Goal: Book appointment/travel/reservation

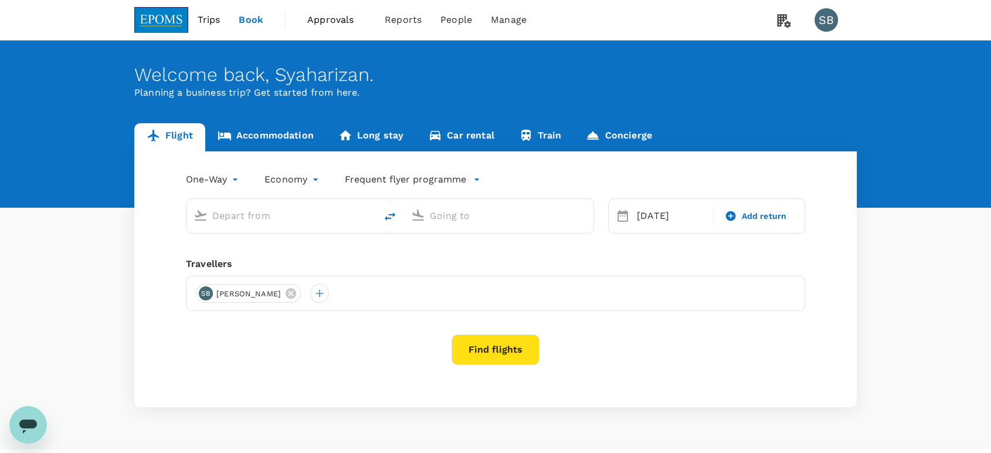
type input "roundtrip"
type input "business"
type input "Kuala Lumpur Intl ([GEOGRAPHIC_DATA])"
type input "Shanghai Pudong Intl (PVG)"
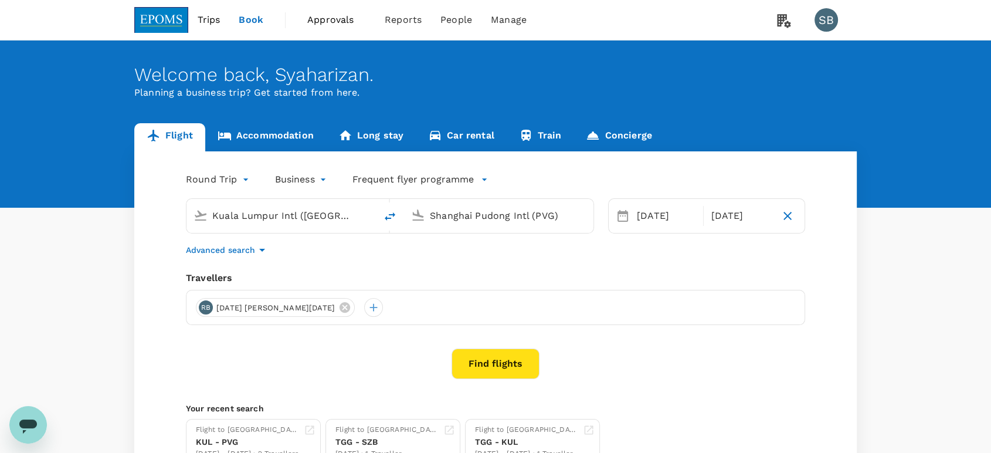
click at [267, 135] on link "Accommodation" at bounding box center [265, 137] width 121 height 28
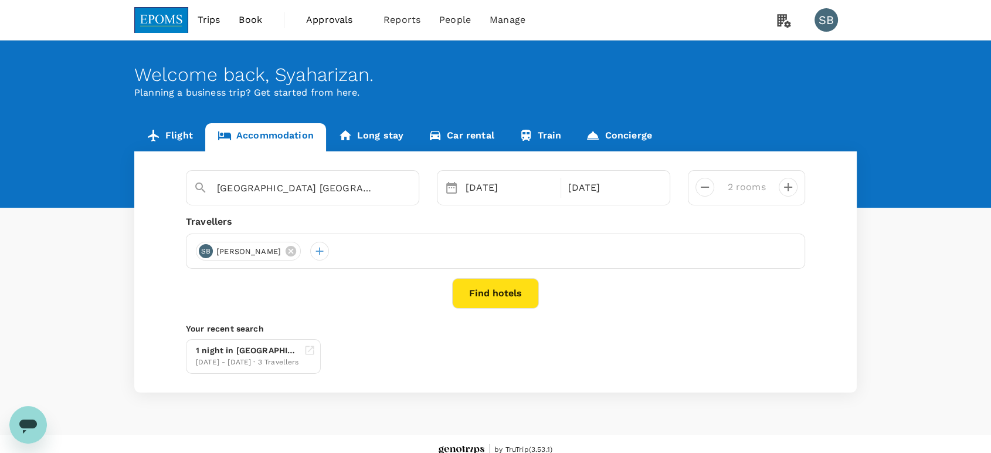
type input "HUALUXE [GEOGRAPHIC_DATA], an [GEOGRAPHIC_DATA]"
drag, startPoint x: 399, startPoint y: 187, endPoint x: 409, endPoint y: 191, distance: 11.1
click at [399, 186] on icon "Clear" at bounding box center [404, 188] width 12 height 12
click at [521, 250] on icon at bounding box center [526, 251] width 11 height 11
click at [406, 188] on icon "Clear" at bounding box center [404, 188] width 12 height 12
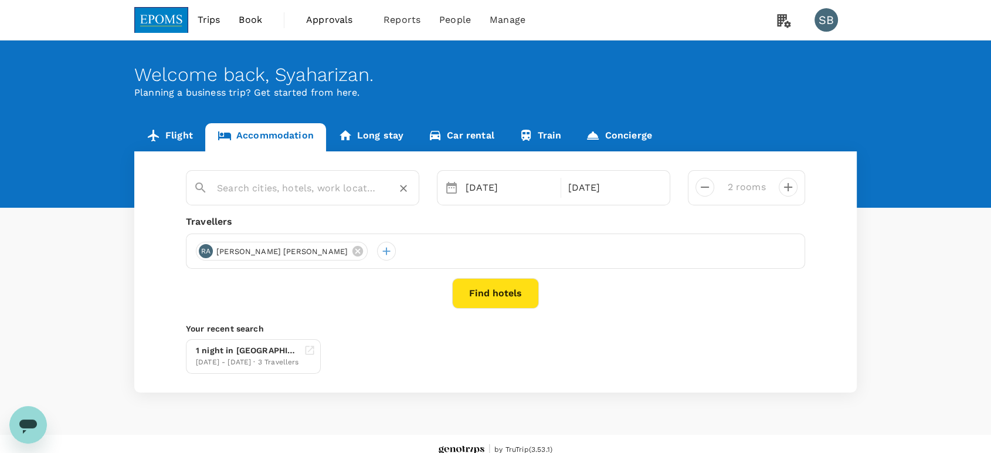
click at [310, 194] on input "text" at bounding box center [298, 188] width 162 height 18
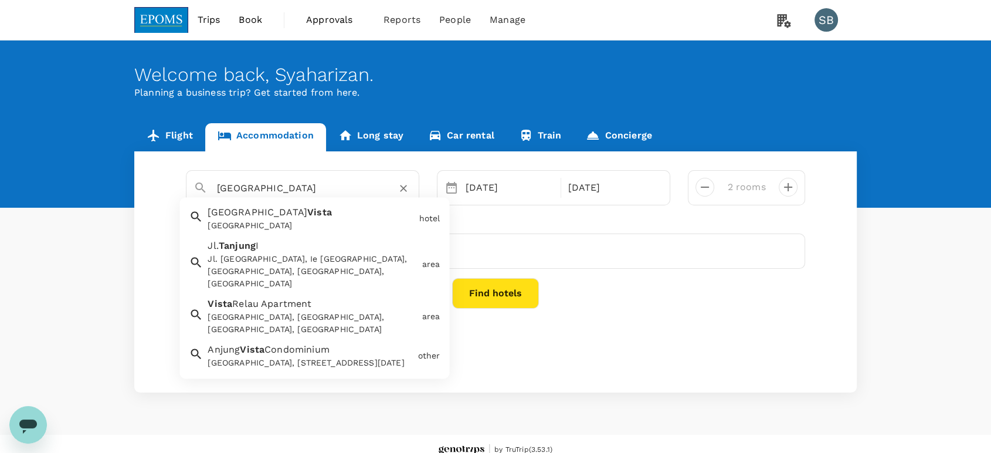
click at [328, 229] on div "[GEOGRAPHIC_DATA]" at bounding box center [311, 226] width 206 height 12
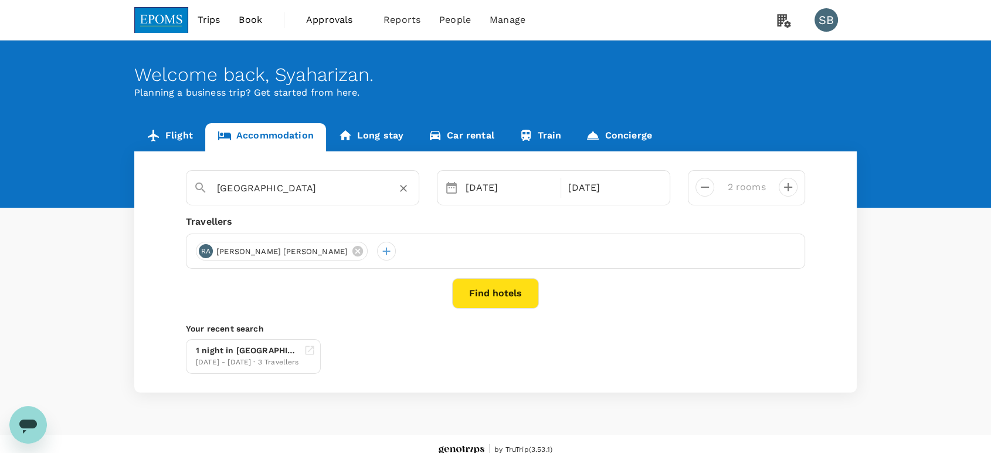
type input "[GEOGRAPHIC_DATA]"
click at [481, 183] on div "[DATE]" at bounding box center [509, 187] width 97 height 23
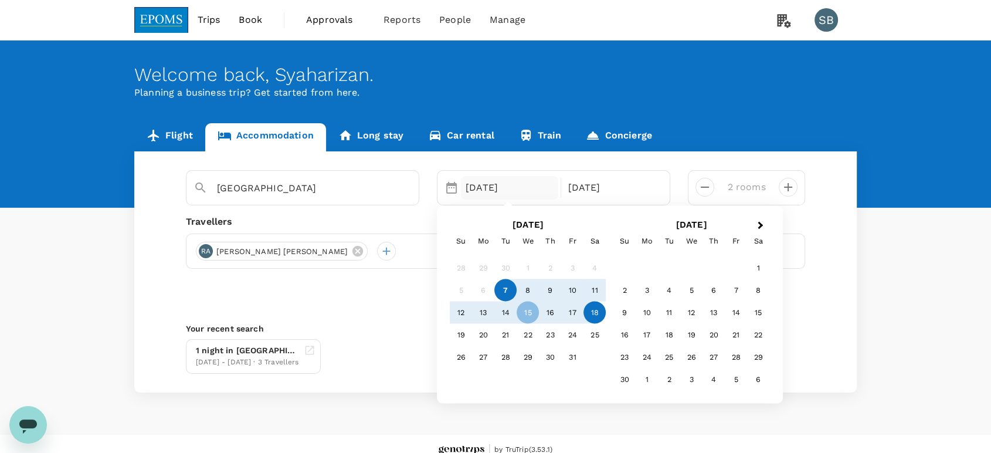
click at [507, 294] on div "7" at bounding box center [505, 290] width 22 height 22
click at [528, 288] on div "8" at bounding box center [528, 290] width 22 height 22
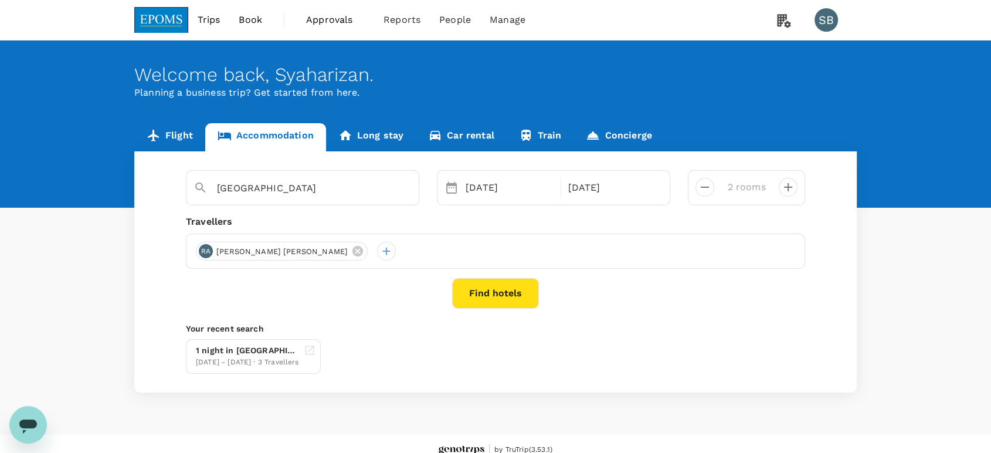
click at [516, 287] on button "Find hotels" at bounding box center [495, 293] width 87 height 30
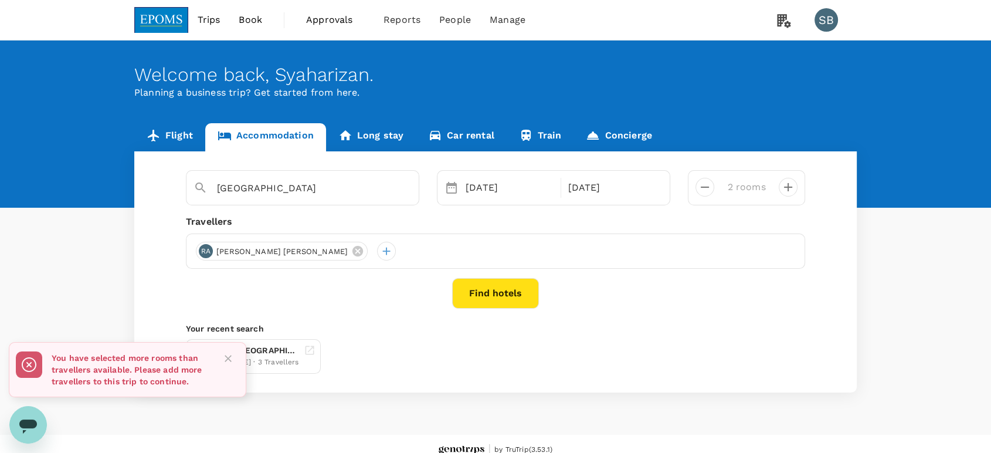
click at [230, 357] on icon "Close" at bounding box center [228, 358] width 12 height 12
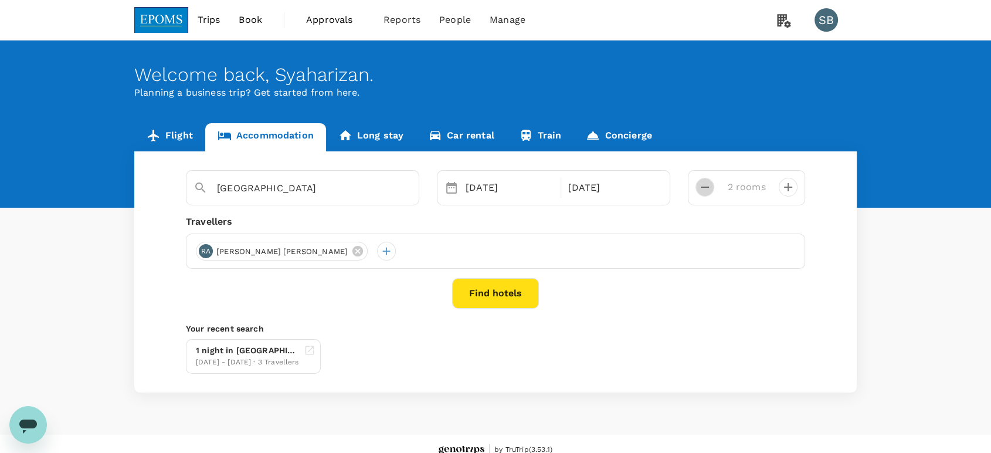
click at [705, 192] on icon "decrease" at bounding box center [705, 187] width 14 height 14
type input "1 room"
click at [516, 297] on button "Find hotels" at bounding box center [495, 293] width 87 height 30
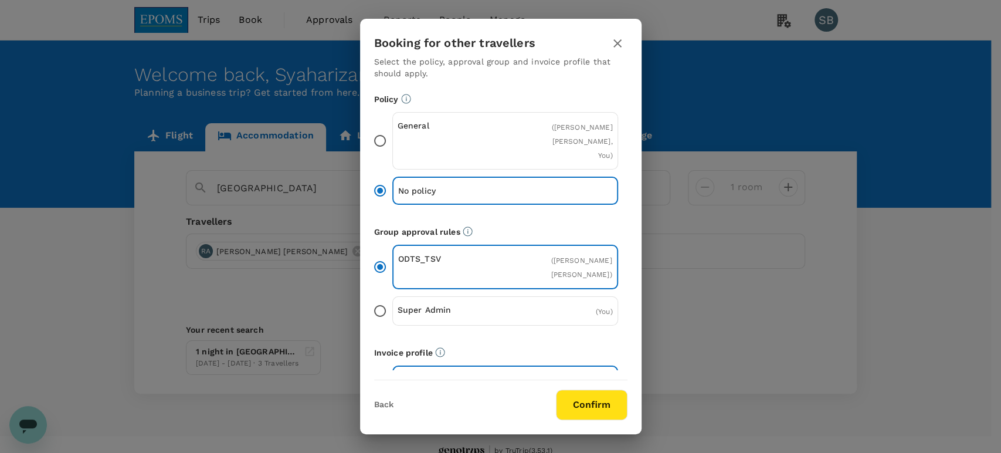
click at [619, 41] on icon "button" at bounding box center [617, 43] width 8 height 8
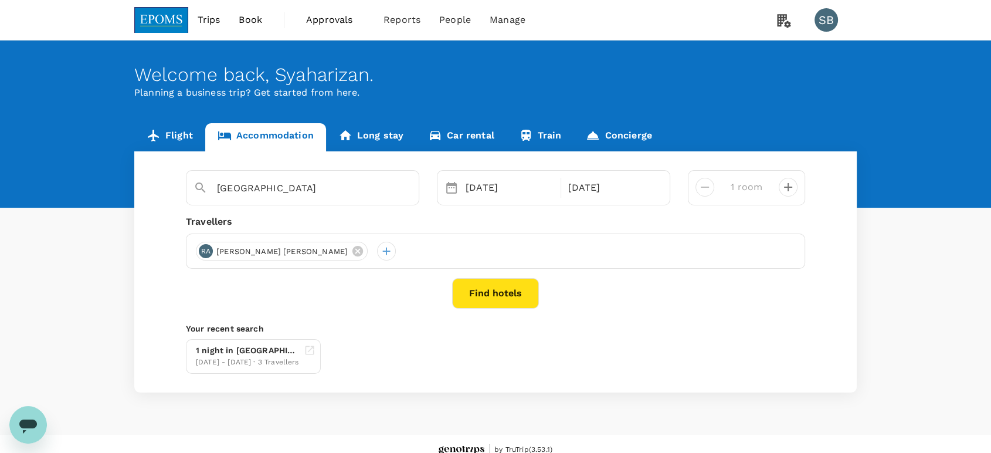
click at [352, 251] on icon at bounding box center [357, 251] width 11 height 11
click at [211, 252] on div at bounding box center [205, 251] width 19 height 19
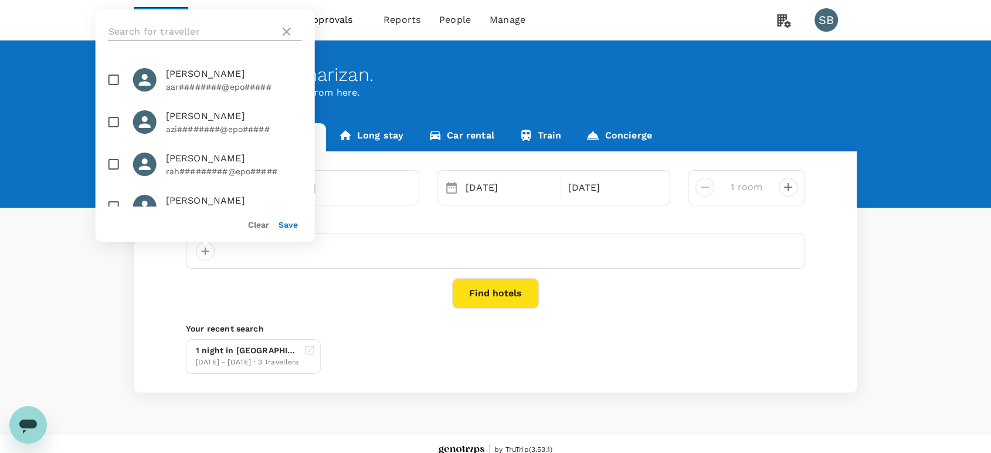
drag, startPoint x: 127, startPoint y: 13, endPoint x: 130, endPoint y: 23, distance: 10.8
click at [129, 15] on div at bounding box center [205, 31] width 219 height 45
click at [130, 25] on input "text" at bounding box center [191, 31] width 167 height 19
paste input "[PERSON_NAME]"
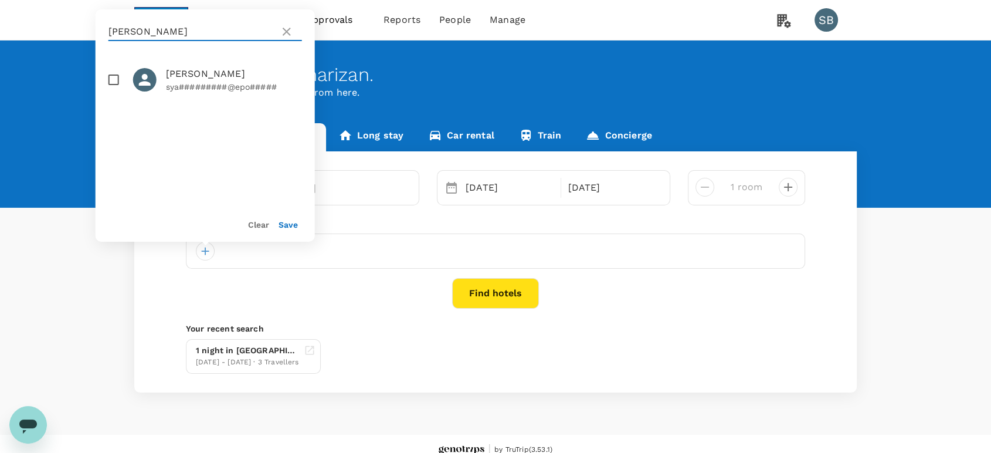
type input "[PERSON_NAME]"
click at [113, 87] on input "checkbox" at bounding box center [113, 79] width 25 height 25
checkbox input "true"
drag, startPoint x: 286, startPoint y: 32, endPoint x: 268, endPoint y: 31, distance: 18.2
click at [284, 32] on icon at bounding box center [287, 32] width 14 height 14
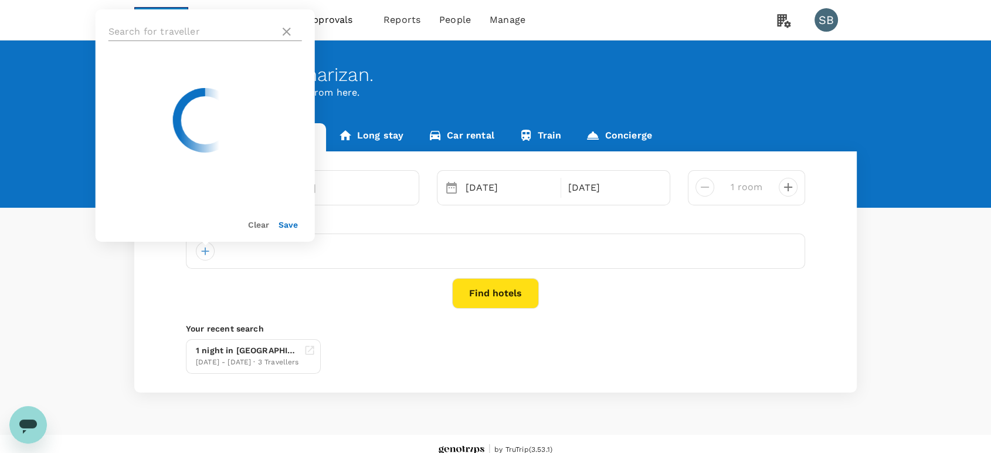
click at [210, 33] on input "text" at bounding box center [191, 31] width 167 height 19
paste input "[PERSON_NAME]"
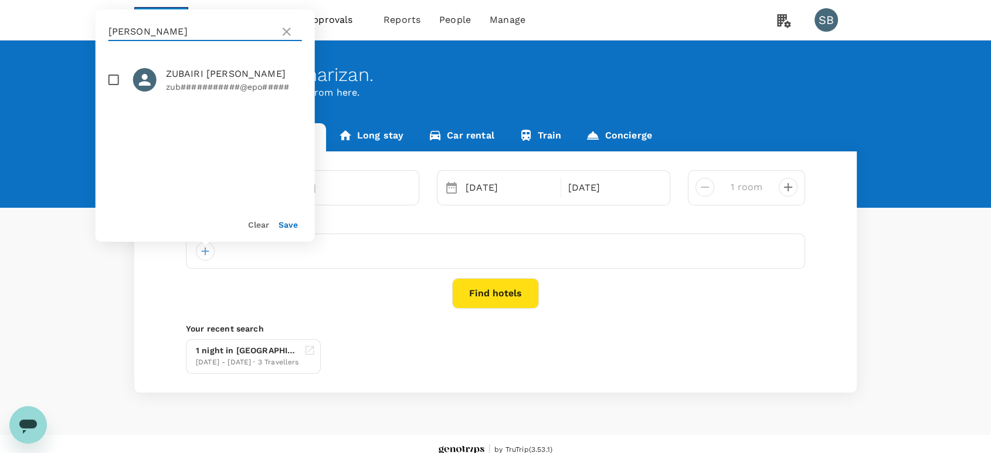
type input "[PERSON_NAME]"
click at [108, 79] on input "checkbox" at bounding box center [113, 79] width 25 height 25
checkbox input "true"
click at [291, 222] on button "Save" at bounding box center [288, 224] width 19 height 9
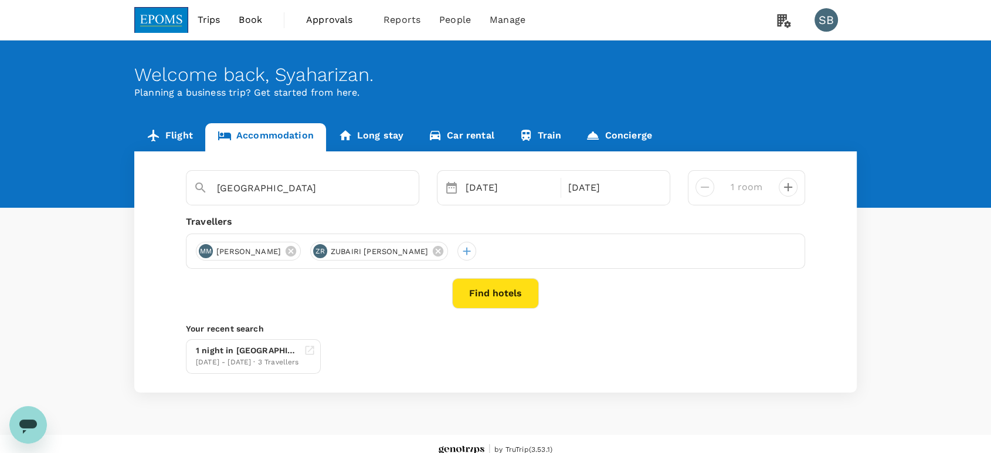
click at [779, 182] on button "decrease" at bounding box center [788, 187] width 19 height 19
type input "2 rooms"
click at [506, 294] on button "Find hotels" at bounding box center [495, 293] width 87 height 30
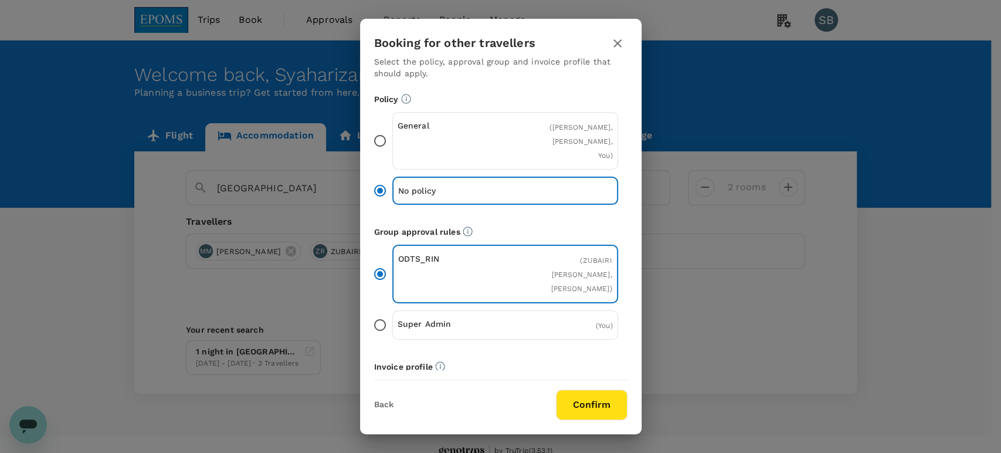
click at [595, 408] on button "Confirm" at bounding box center [592, 404] width 72 height 30
